Goal: Navigation & Orientation: Find specific page/section

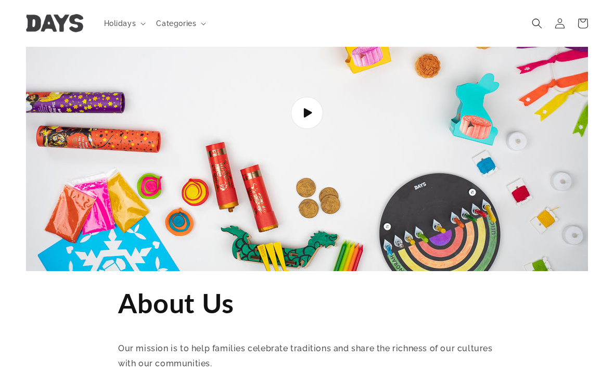
scroll to position [15, 0]
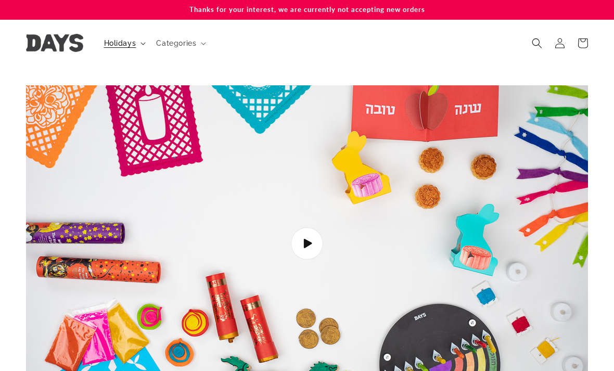
click at [125, 49] on summary "Holidays" at bounding box center [124, 43] width 53 height 22
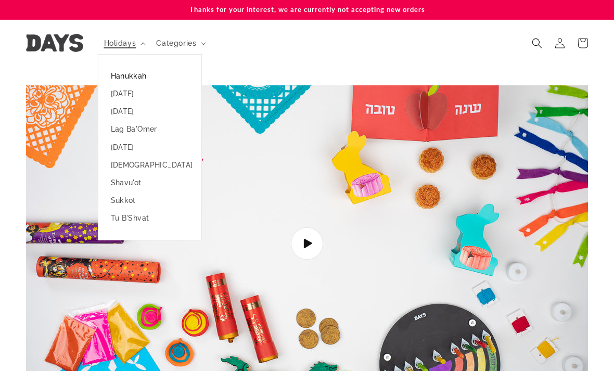
click at [138, 78] on link "Hanukkah" at bounding box center [149, 76] width 103 height 18
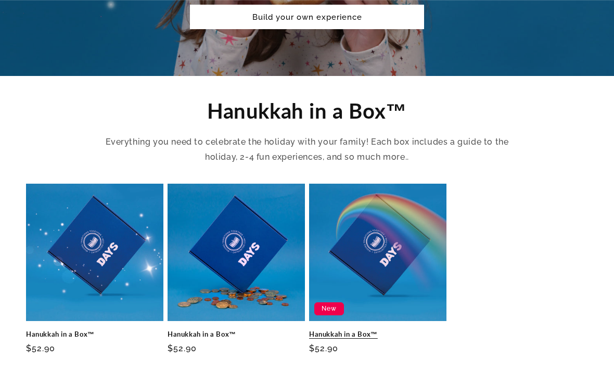
scroll to position [299, 0]
click at [392, 330] on link "Hanukkah in a Box™" at bounding box center [377, 334] width 137 height 9
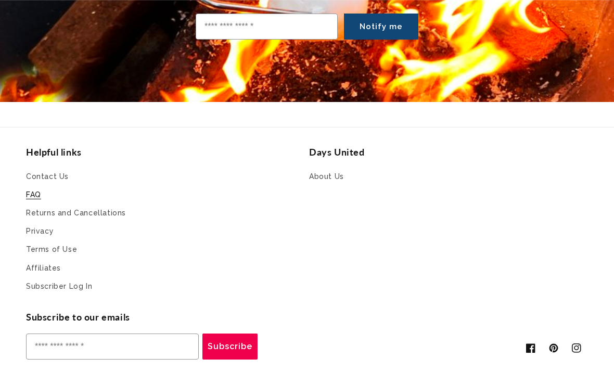
scroll to position [3895, 0]
click at [39, 186] on link "FAQ" at bounding box center [33, 195] width 15 height 18
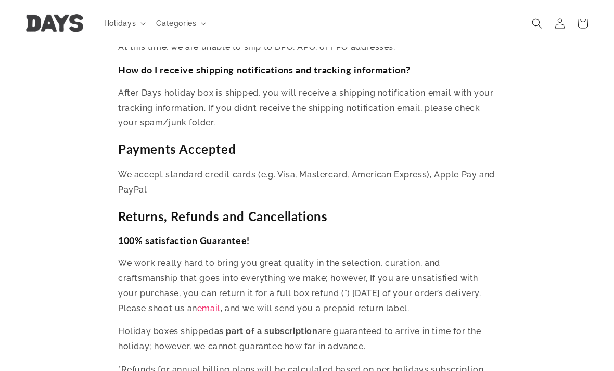
scroll to position [1846, 0]
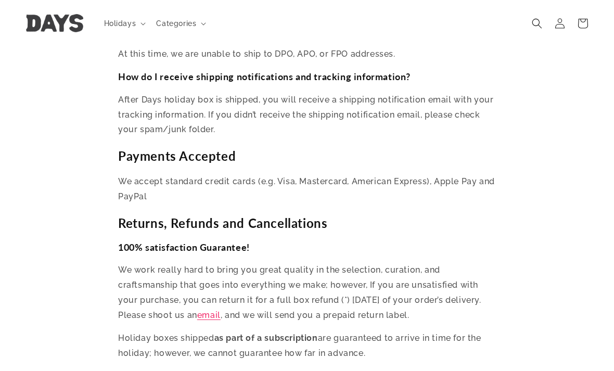
click at [60, 28] on img at bounding box center [54, 24] width 57 height 18
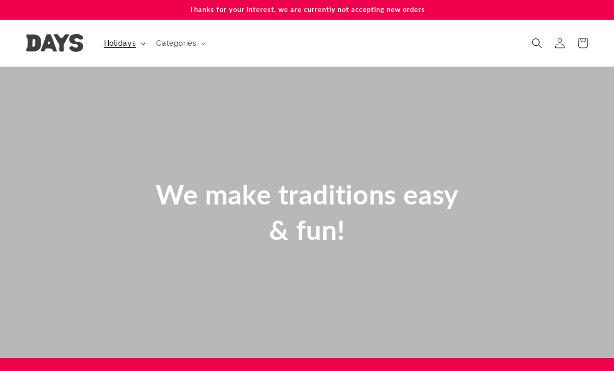
click at [130, 43] on span "Holidays" at bounding box center [120, 43] width 32 height 9
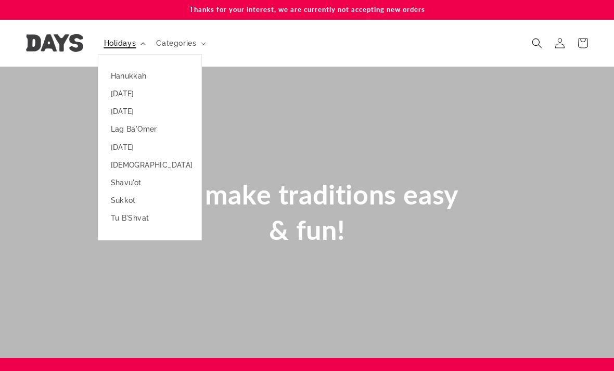
scroll to position [0, 614]
click at [158, 143] on link "[DATE]" at bounding box center [149, 147] width 103 height 18
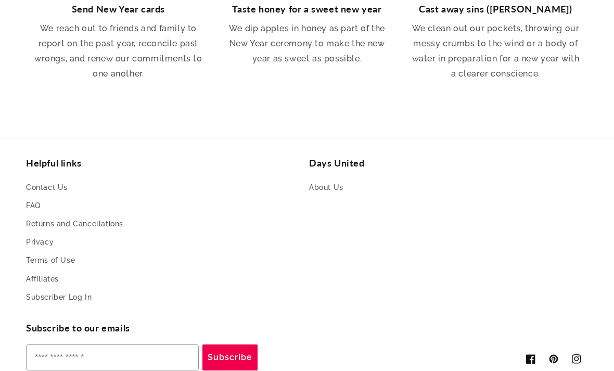
scroll to position [2143, 0]
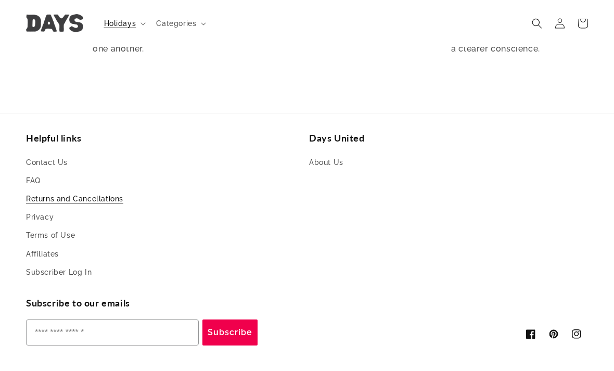
click at [47, 190] on link "Returns and Cancellations" at bounding box center [74, 199] width 97 height 18
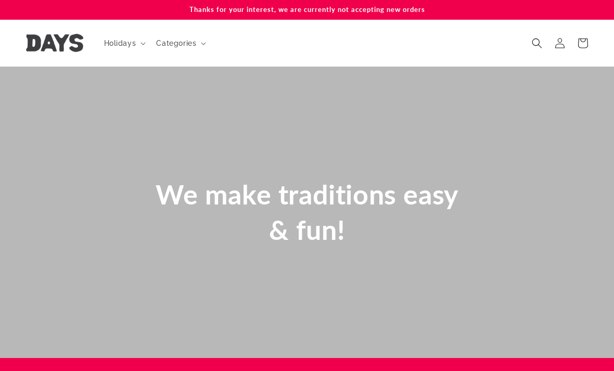
scroll to position [0, 614]
